Goal: Register for event/course

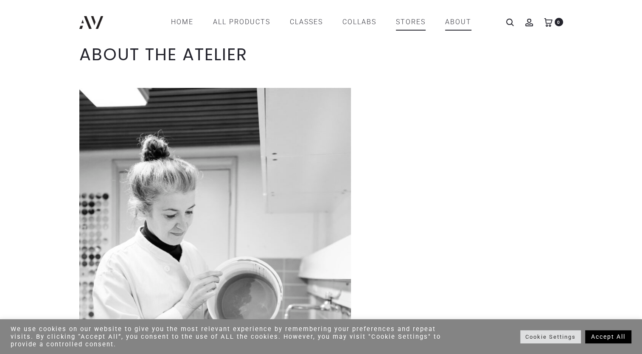
click at [409, 22] on link "STORES" at bounding box center [411, 22] width 30 height 14
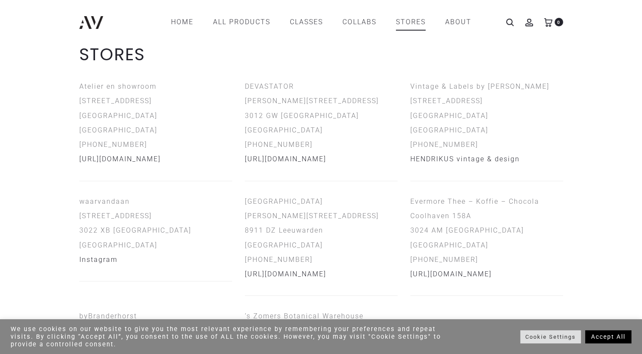
click at [305, 20] on link "CLASSES" at bounding box center [306, 22] width 33 height 14
click at [305, 23] on link "CLASSES" at bounding box center [306, 22] width 33 height 14
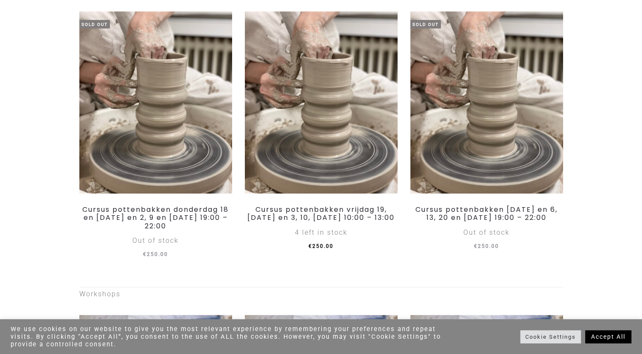
scroll to position [149, 0]
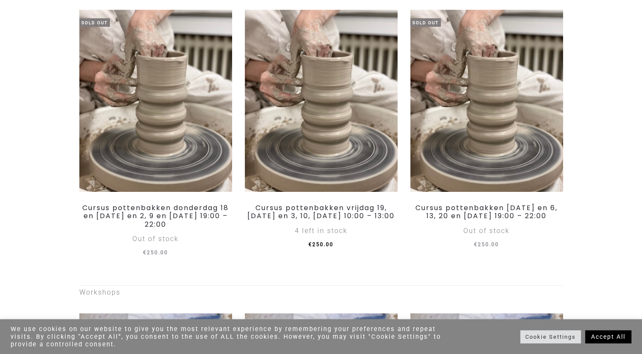
click at [613, 334] on link "Accept All" at bounding box center [609, 336] width 46 height 13
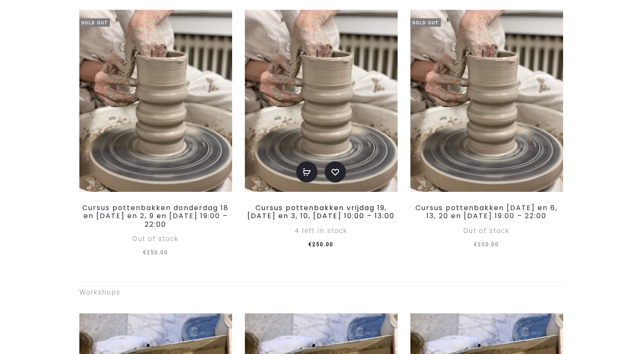
click at [308, 221] on link "Cursus pottenbakken vrijdag 19, [DATE] en 3, 10, [DATE] 10:00 – 13:00" at bounding box center [321, 212] width 147 height 18
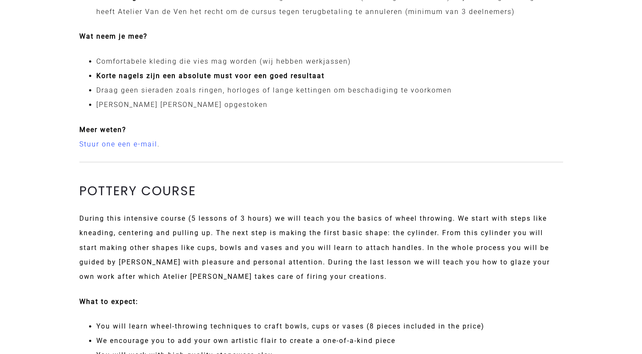
scroll to position [1030, 0]
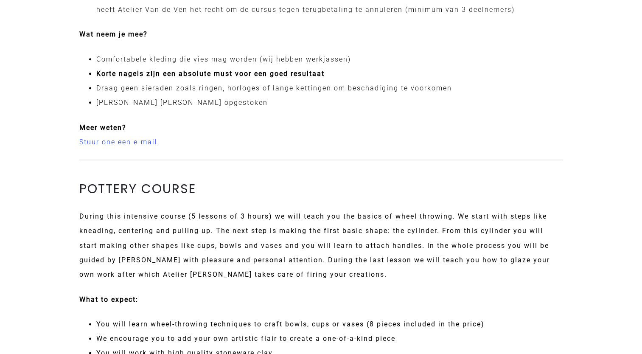
click at [143, 140] on link "Stuur one een e-mail" at bounding box center [118, 142] width 78 height 8
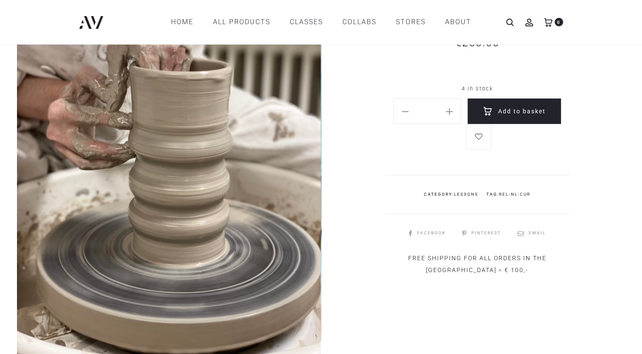
scroll to position [119, 0]
